Goal: Task Accomplishment & Management: Use online tool/utility

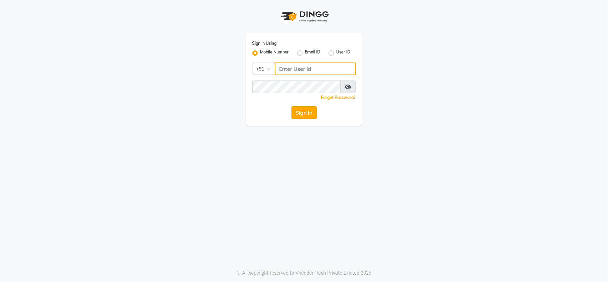
type input "1244903362"
click at [298, 115] on button "Sign In" at bounding box center [304, 112] width 25 height 13
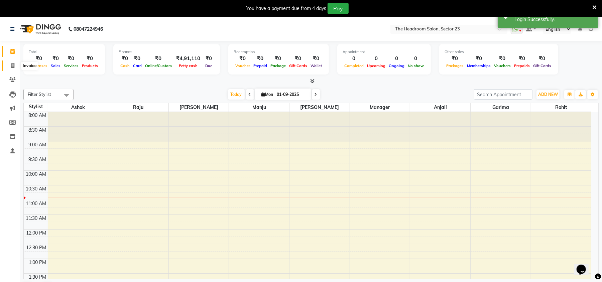
click at [10, 67] on span at bounding box center [13, 66] width 12 height 8
select select "service"
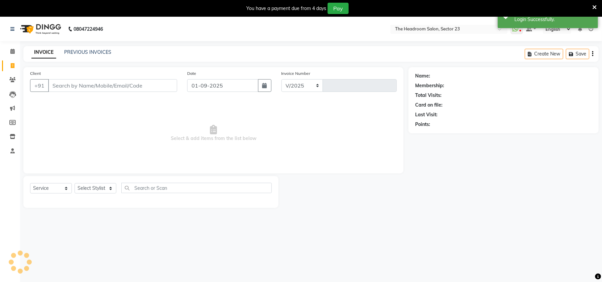
select select "6796"
type input "1978"
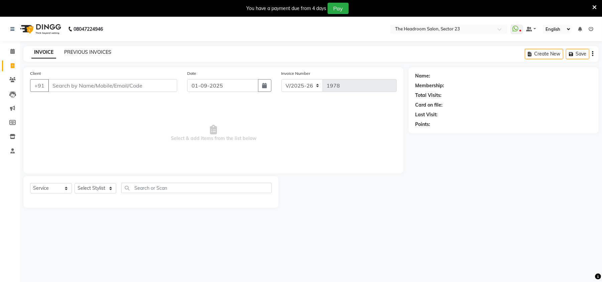
click at [83, 55] on link "PREVIOUS INVOICES" at bounding box center [87, 52] width 47 height 6
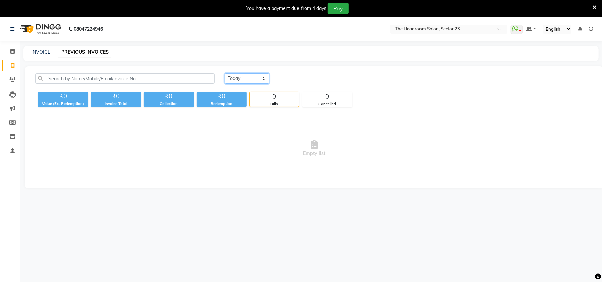
click at [235, 77] on select "[DATE] [DATE] Custom Range" at bounding box center [246, 78] width 45 height 10
select select "[DATE]"
click at [224, 73] on select "[DATE] [DATE] Custom Range" at bounding box center [246, 78] width 45 height 10
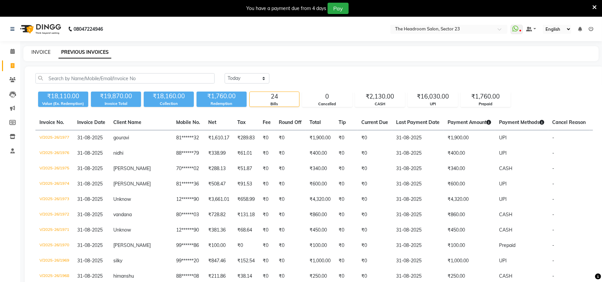
click at [40, 53] on link "INVOICE" at bounding box center [40, 52] width 19 height 6
select select "service"
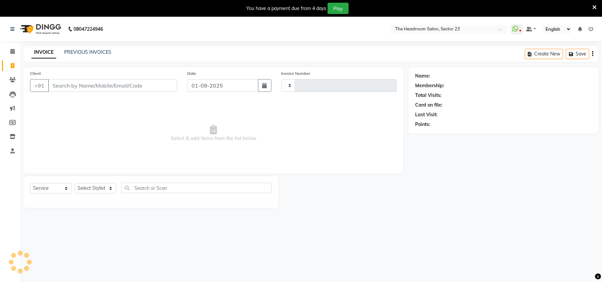
scroll to position [17, 0]
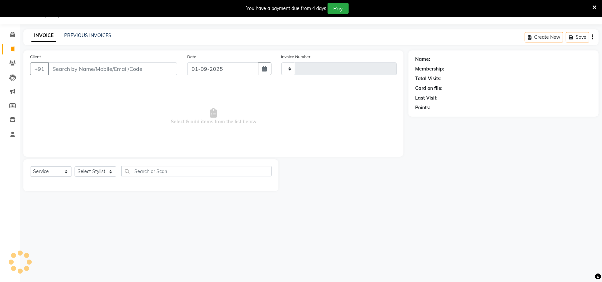
type input "1978"
select select "6796"
